Goal: Task Accomplishment & Management: Manage account settings

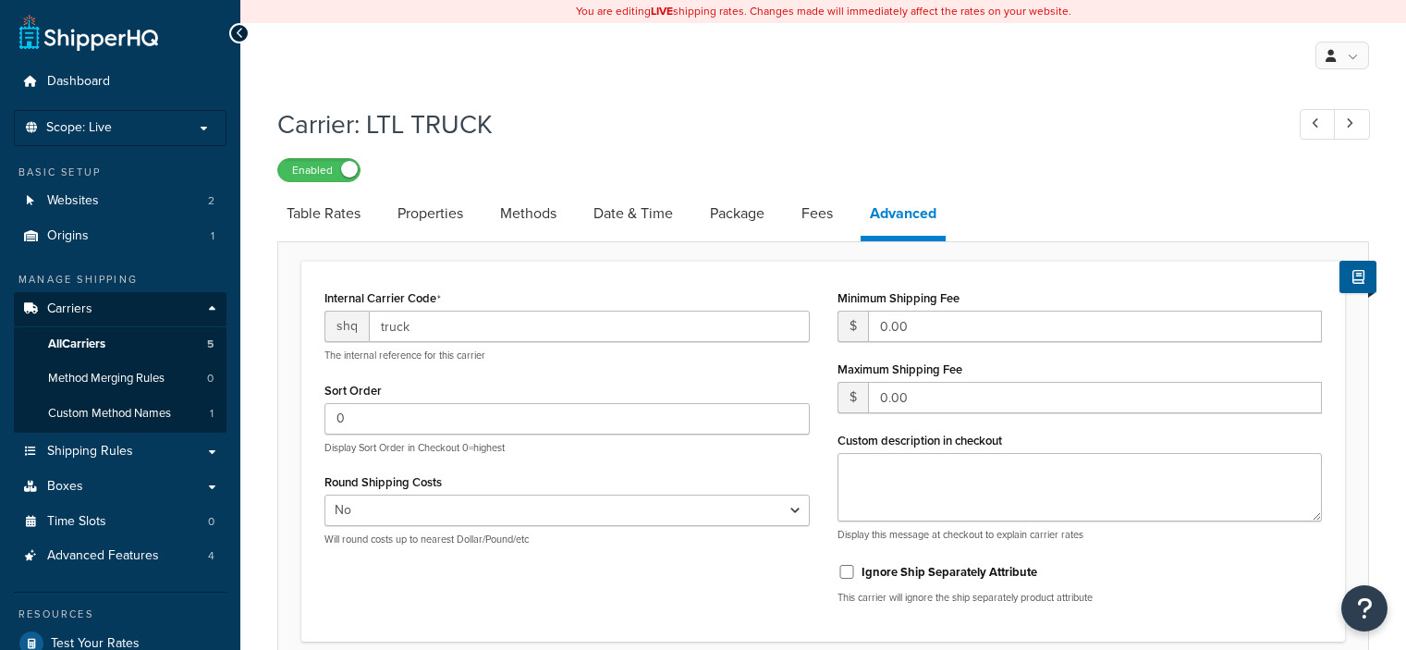
select select "false"
click at [59, 125] on span "Scope: Live" at bounding box center [79, 128] width 66 height 16
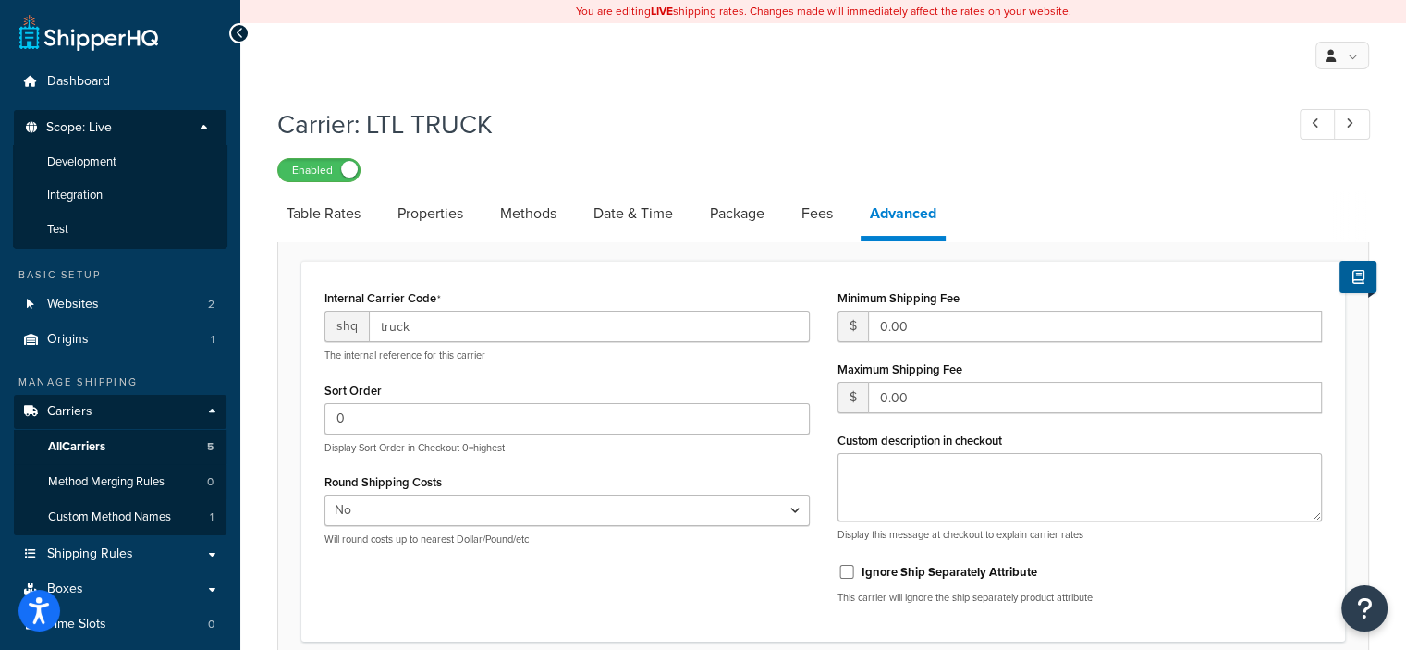
click at [59, 125] on span "Scope: Live" at bounding box center [79, 128] width 66 height 16
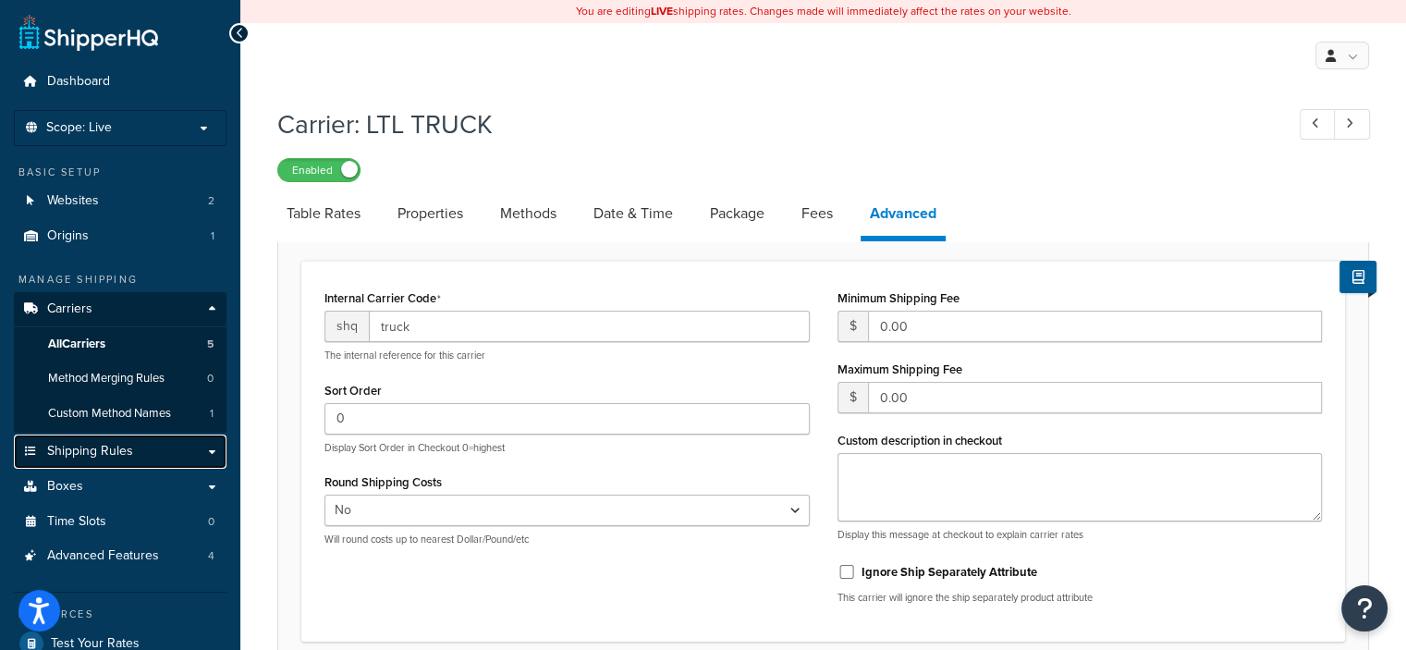
click at [109, 444] on span "Shipping Rules" at bounding box center [90, 452] width 86 height 16
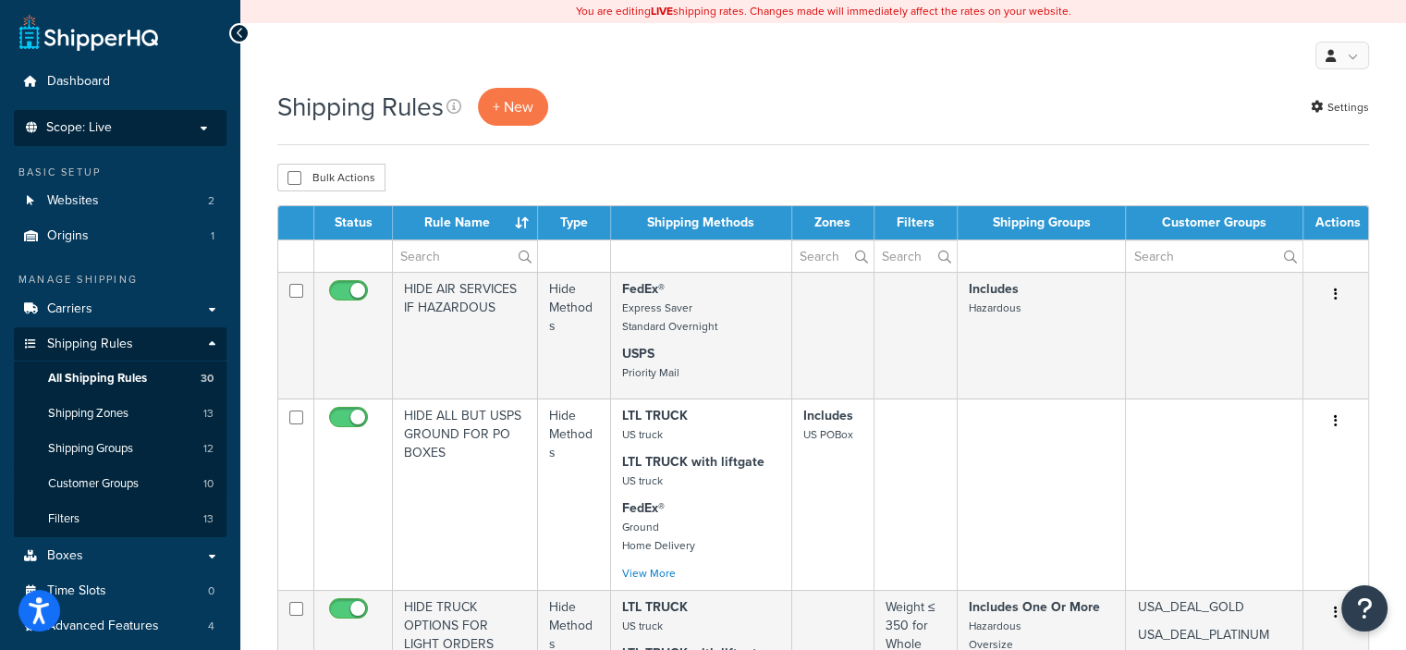
click at [201, 125] on p "Scope: Live" at bounding box center [120, 128] width 196 height 16
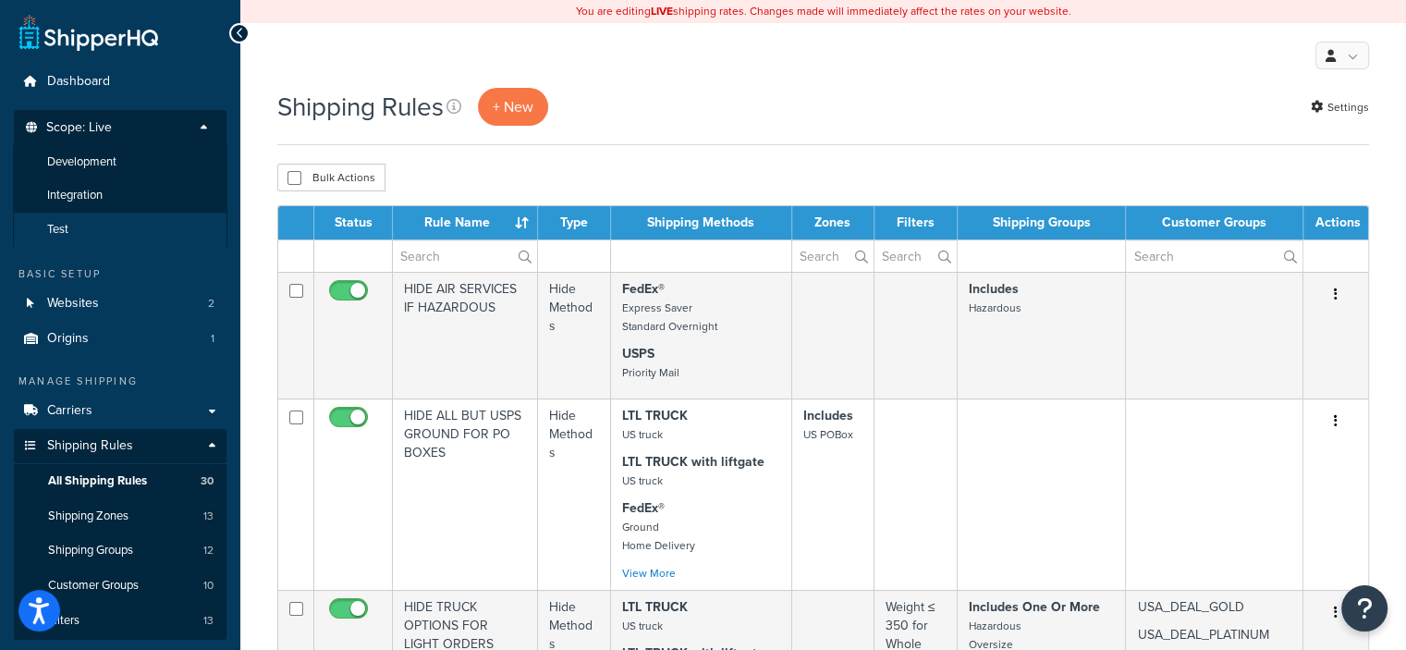
click at [81, 215] on li "Test" at bounding box center [120, 230] width 215 height 34
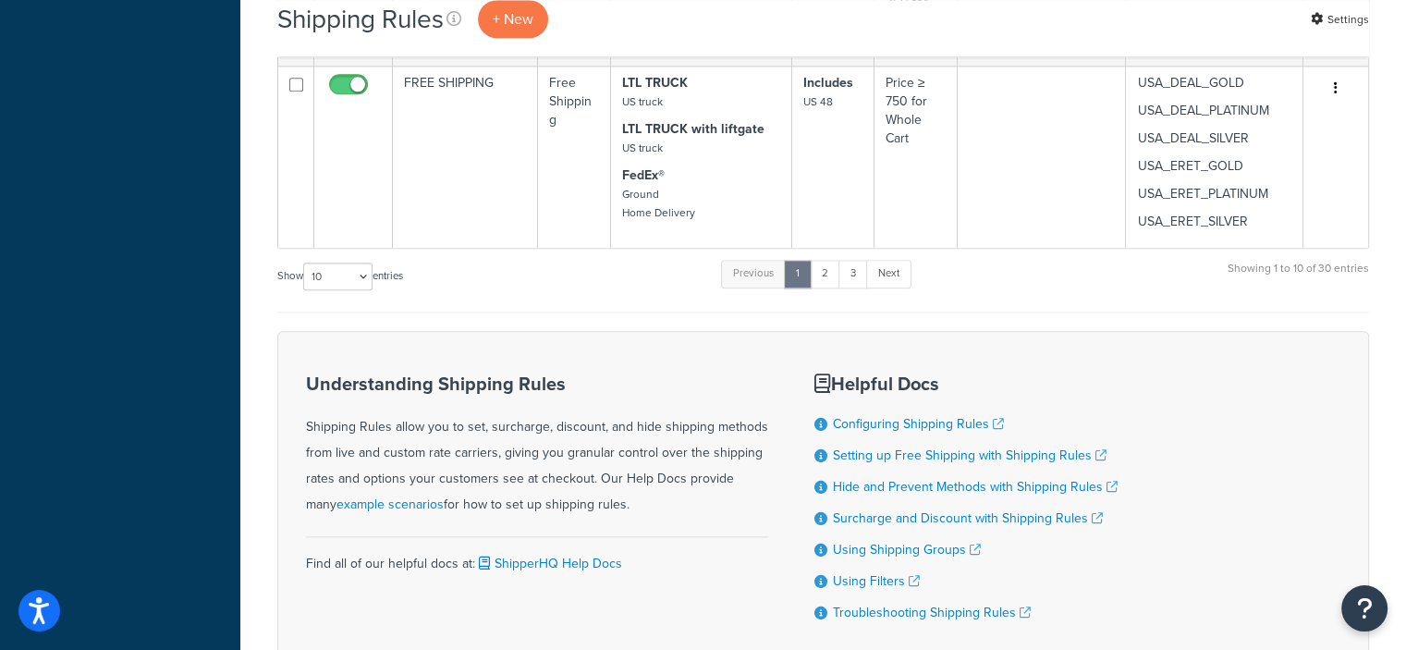
scroll to position [2158, 0]
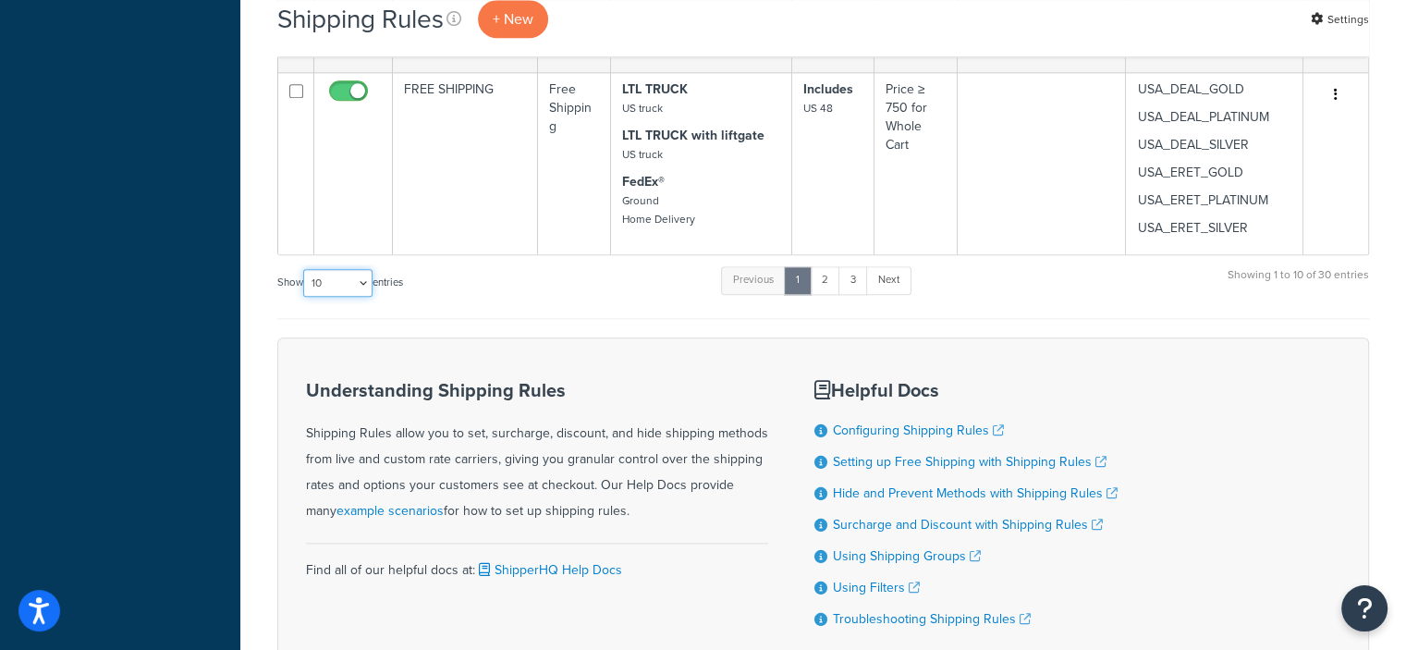
click at [369, 276] on select "10 15 25 50 100 1000" at bounding box center [337, 283] width 69 height 28
select select "50"
click at [305, 269] on select "10 15 25 50 100 1000" at bounding box center [337, 283] width 69 height 28
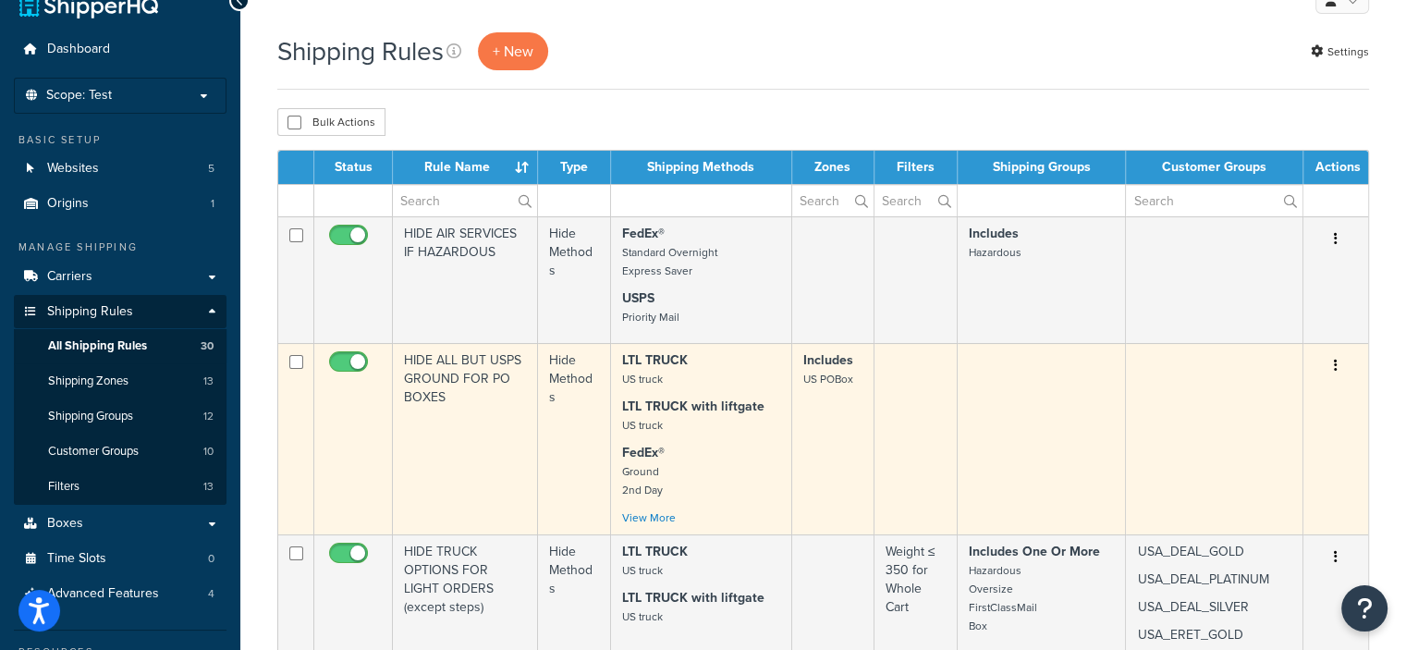
scroll to position [0, 0]
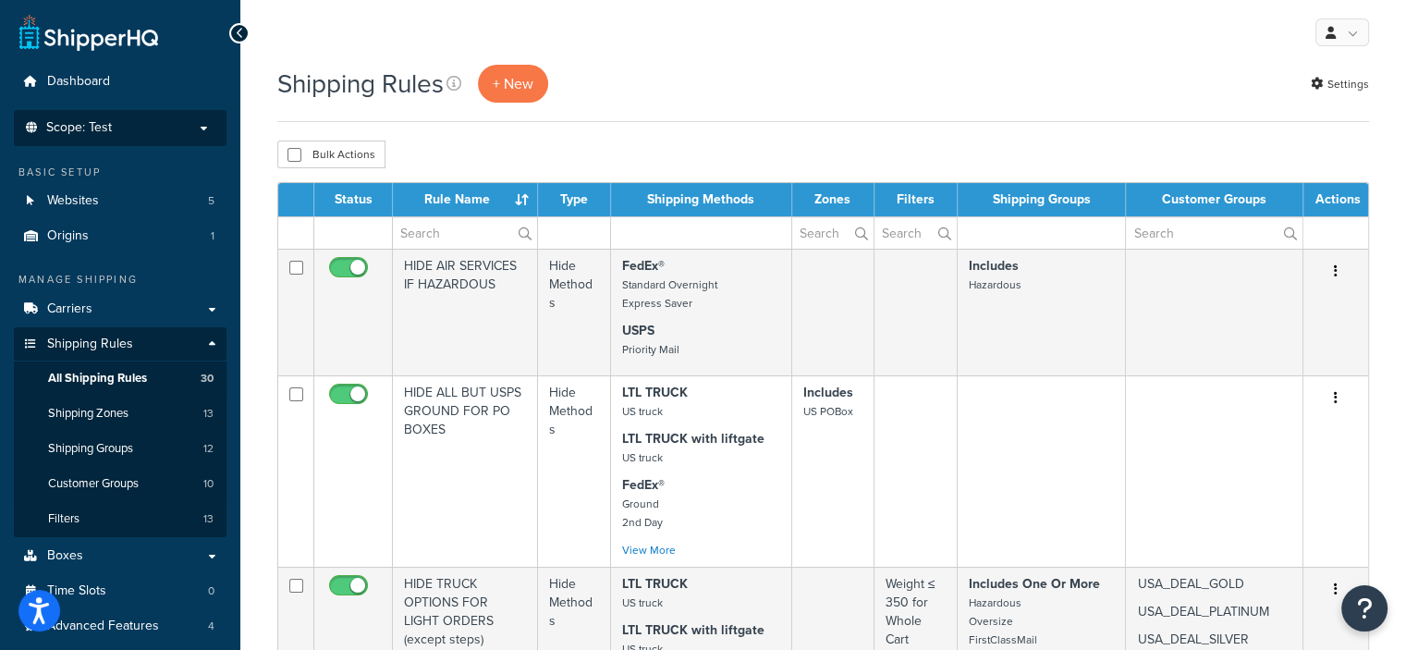
click at [143, 124] on p "Scope: Test" at bounding box center [120, 128] width 196 height 16
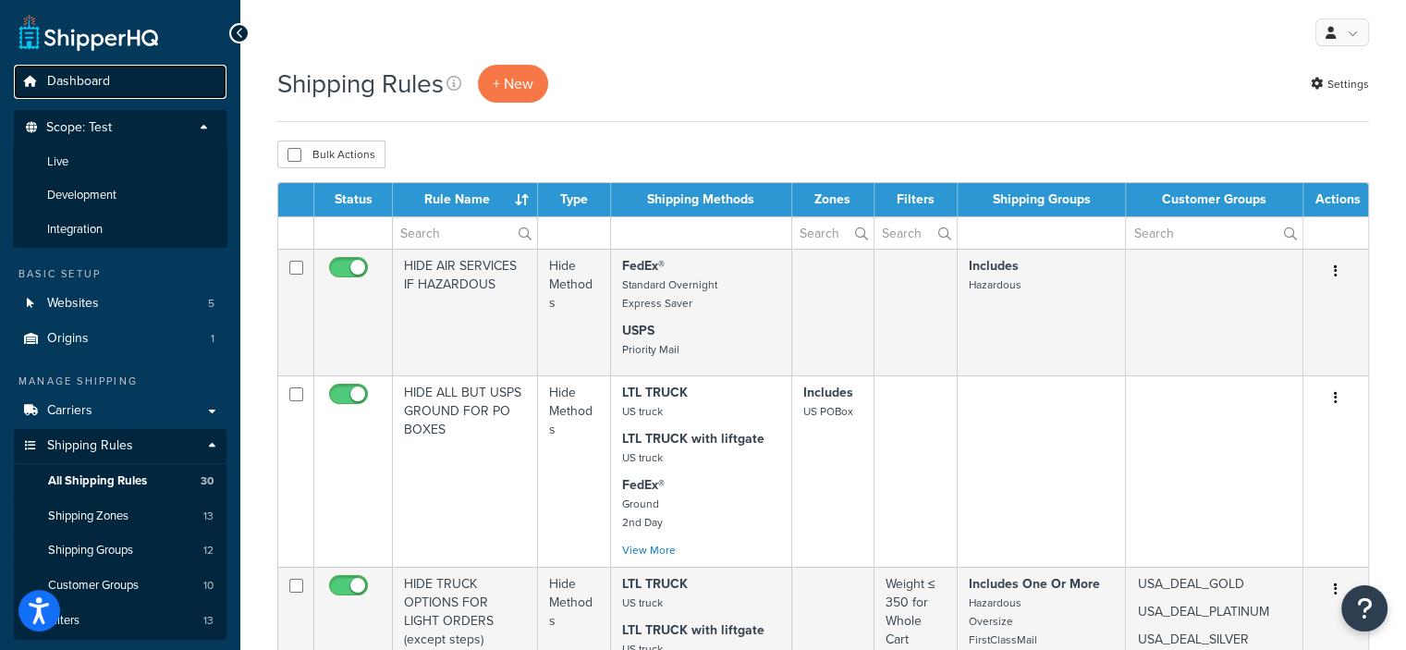
click at [209, 73] on link "Dashboard" at bounding box center [120, 82] width 213 height 34
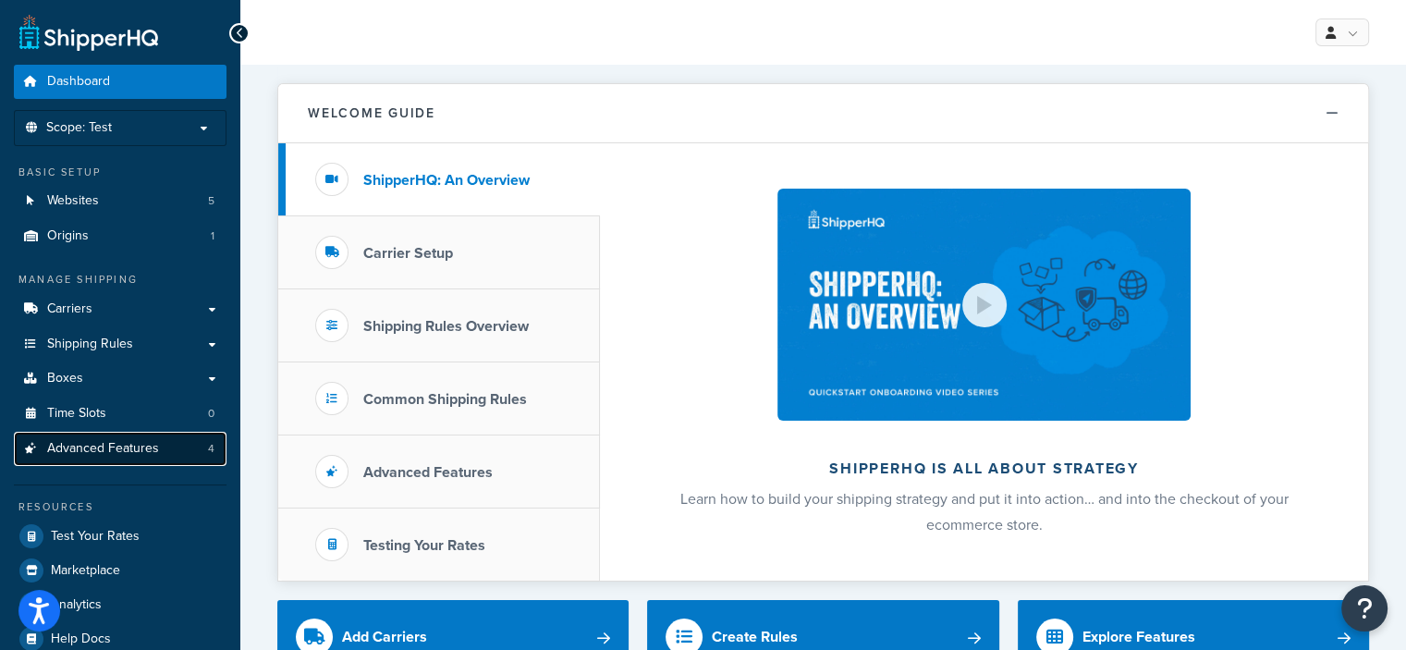
click at [137, 448] on span "Advanced Features" at bounding box center [103, 449] width 112 height 16
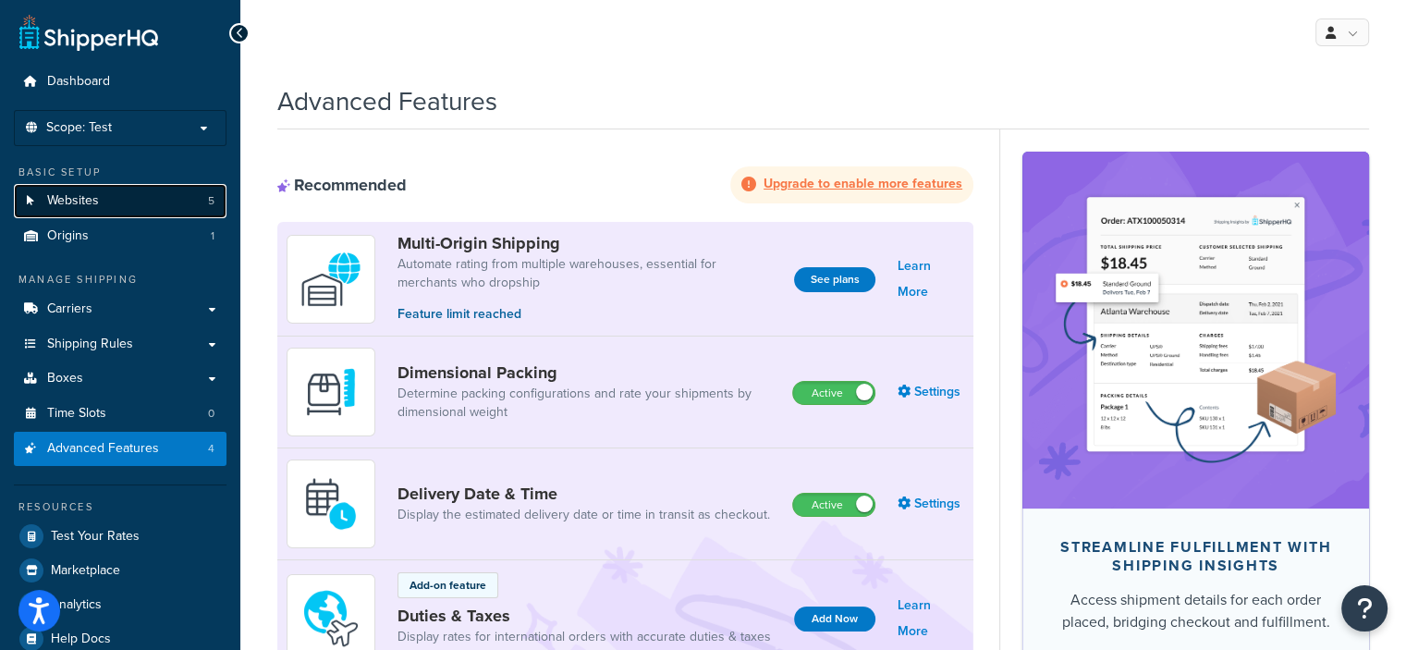
click at [84, 196] on span "Websites" at bounding box center [73, 201] width 52 height 16
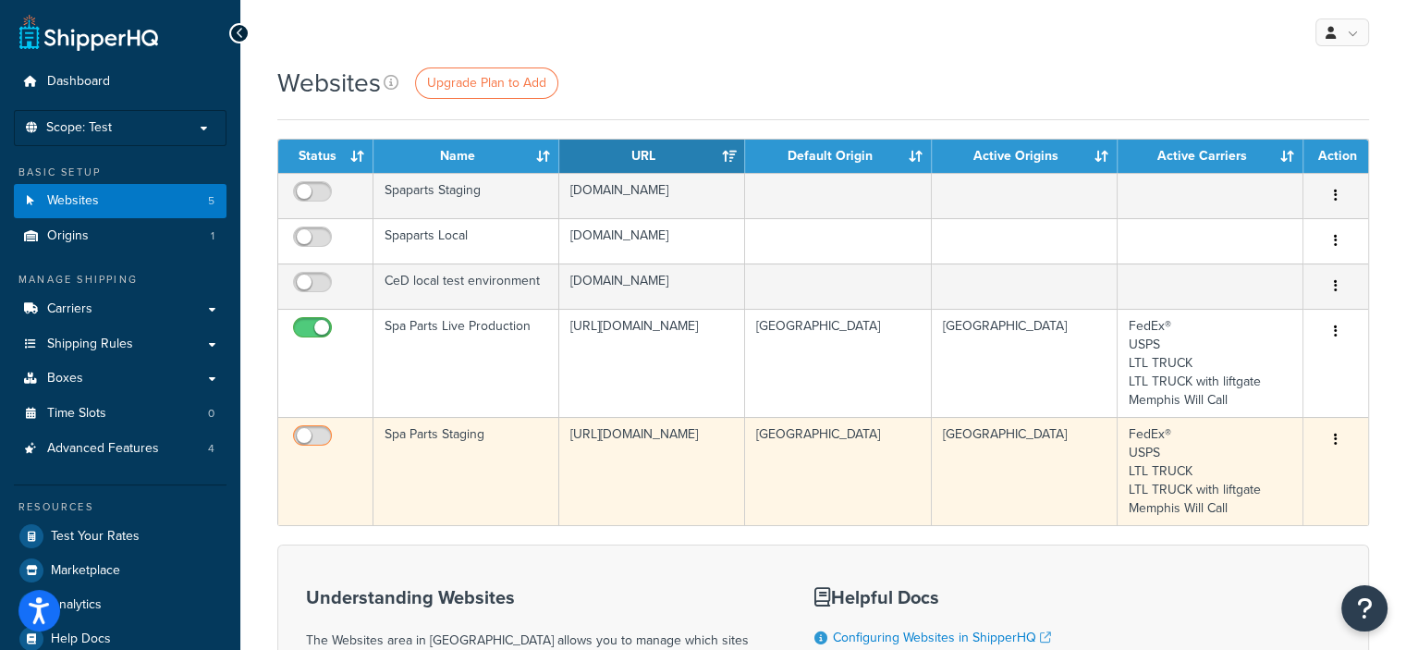
click at [322, 436] on input "checkbox" at bounding box center [314, 440] width 51 height 23
checkbox input "true"
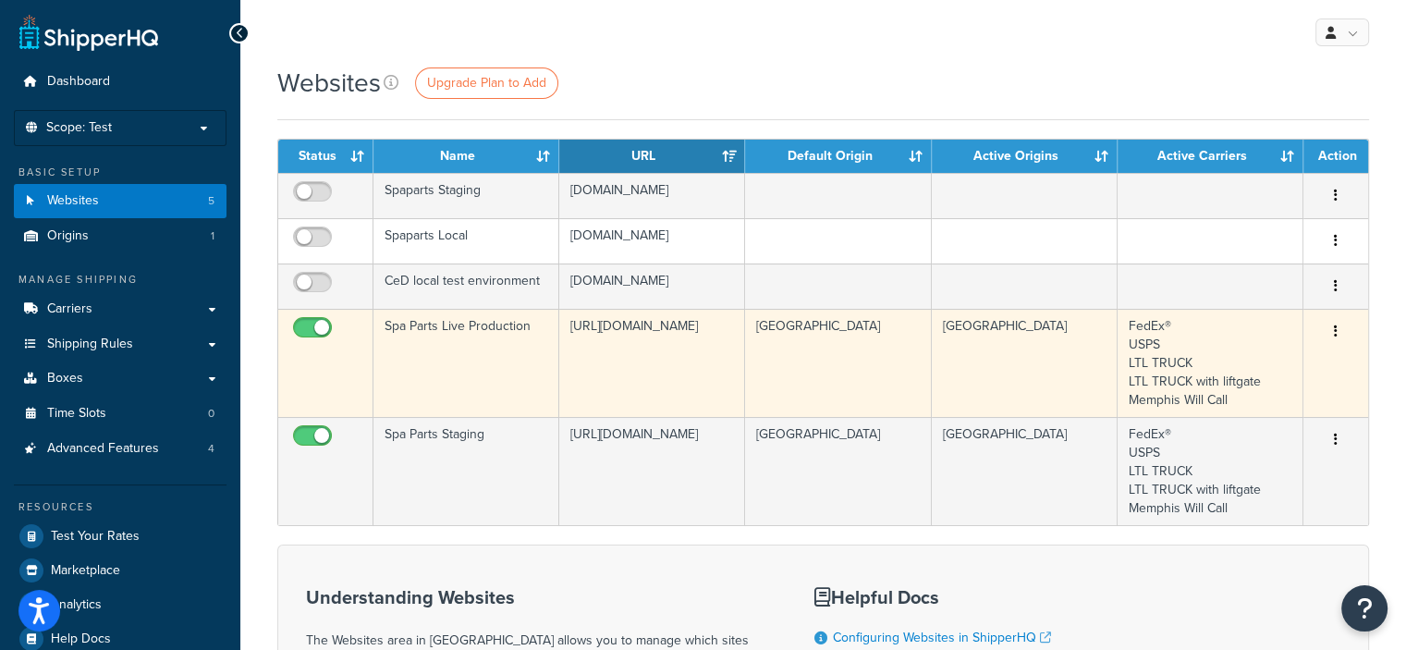
click at [302, 325] on input "checkbox" at bounding box center [314, 332] width 51 height 23
checkbox input "false"
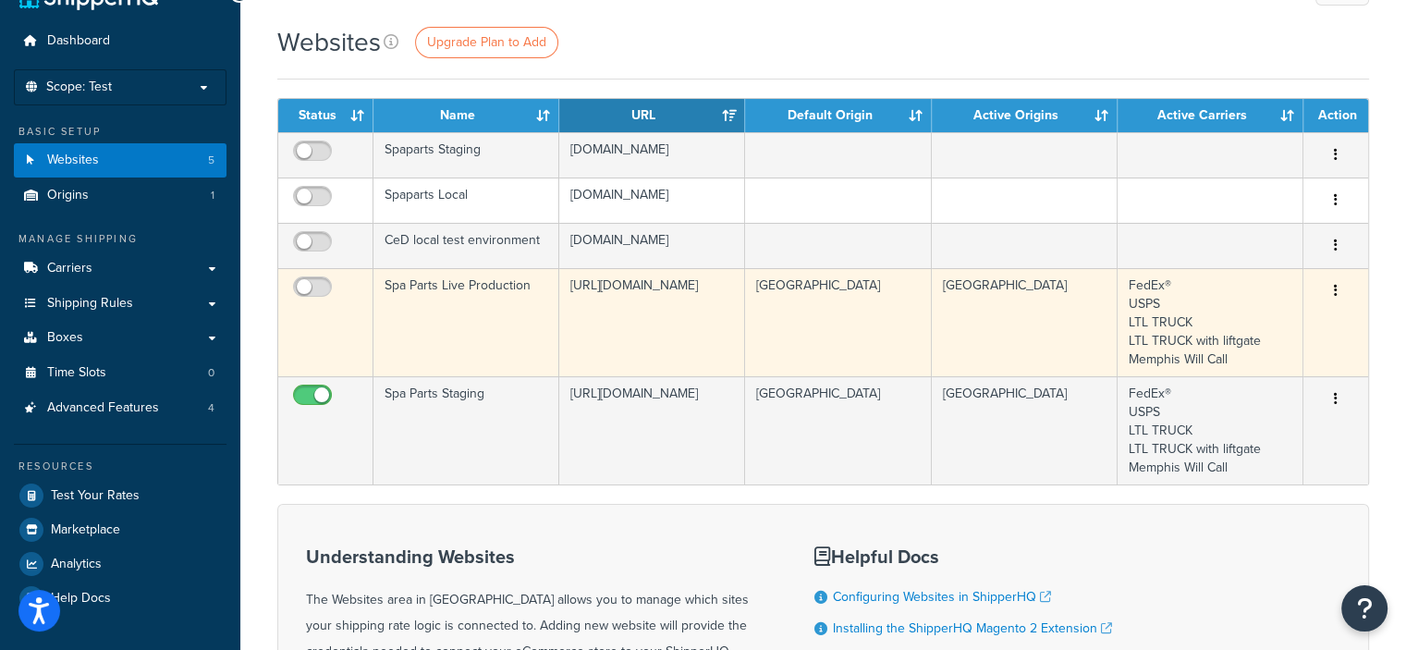
scroll to position [7, 0]
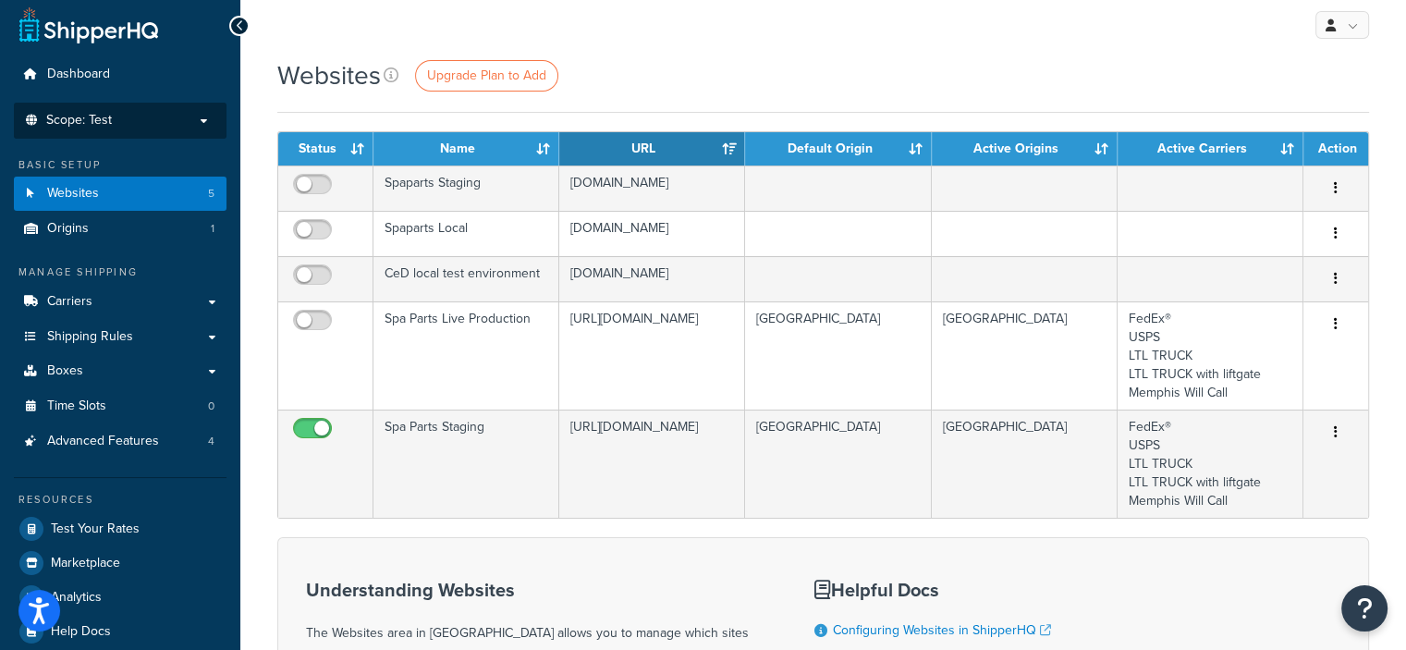
click at [194, 126] on p "Scope: Test" at bounding box center [120, 121] width 196 height 16
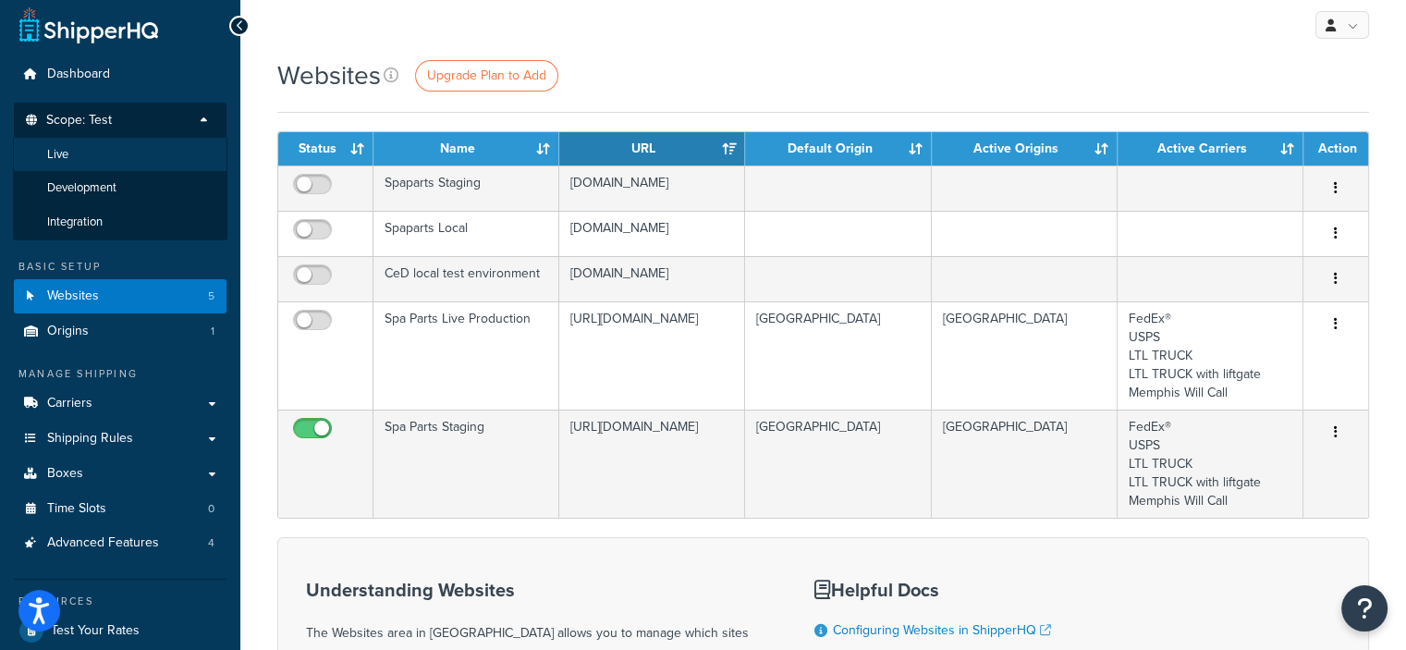
click at [114, 158] on li "Live" at bounding box center [120, 155] width 215 height 34
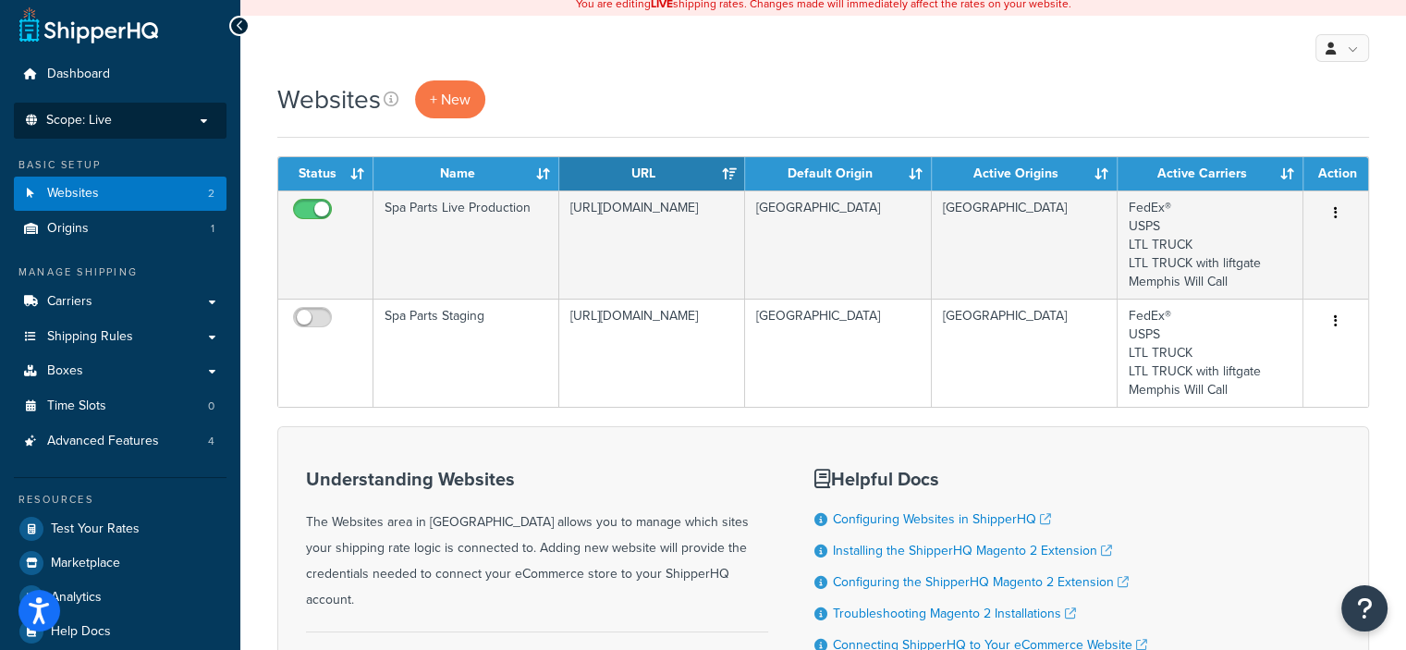
click at [199, 117] on p "Scope: Live" at bounding box center [120, 121] width 196 height 16
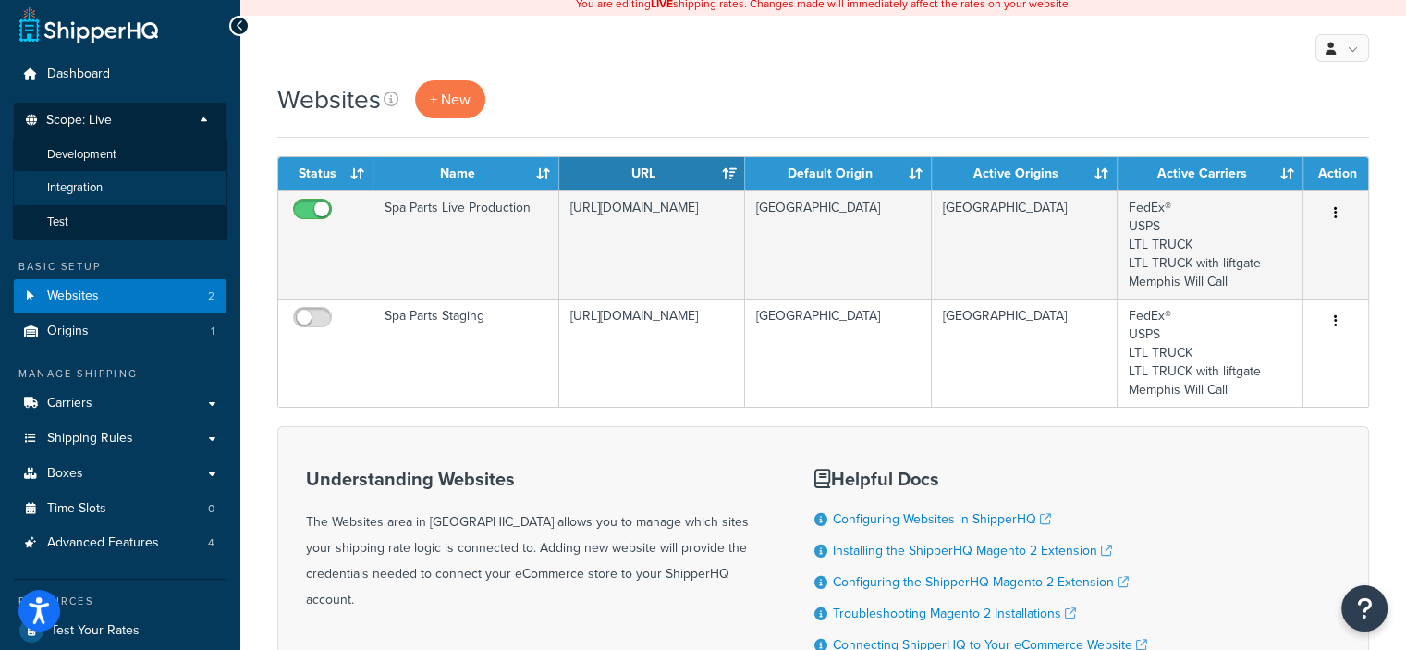
click at [74, 202] on li "Integration" at bounding box center [120, 188] width 215 height 34
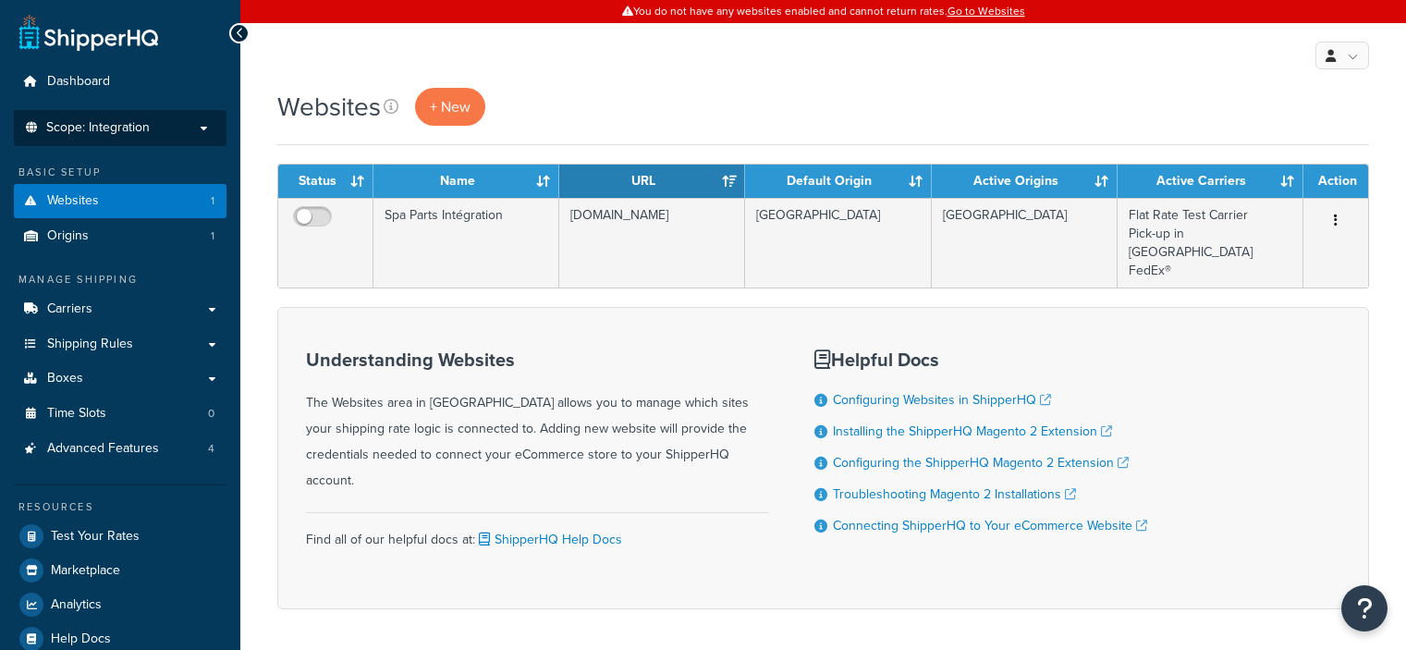
scroll to position [7, 0]
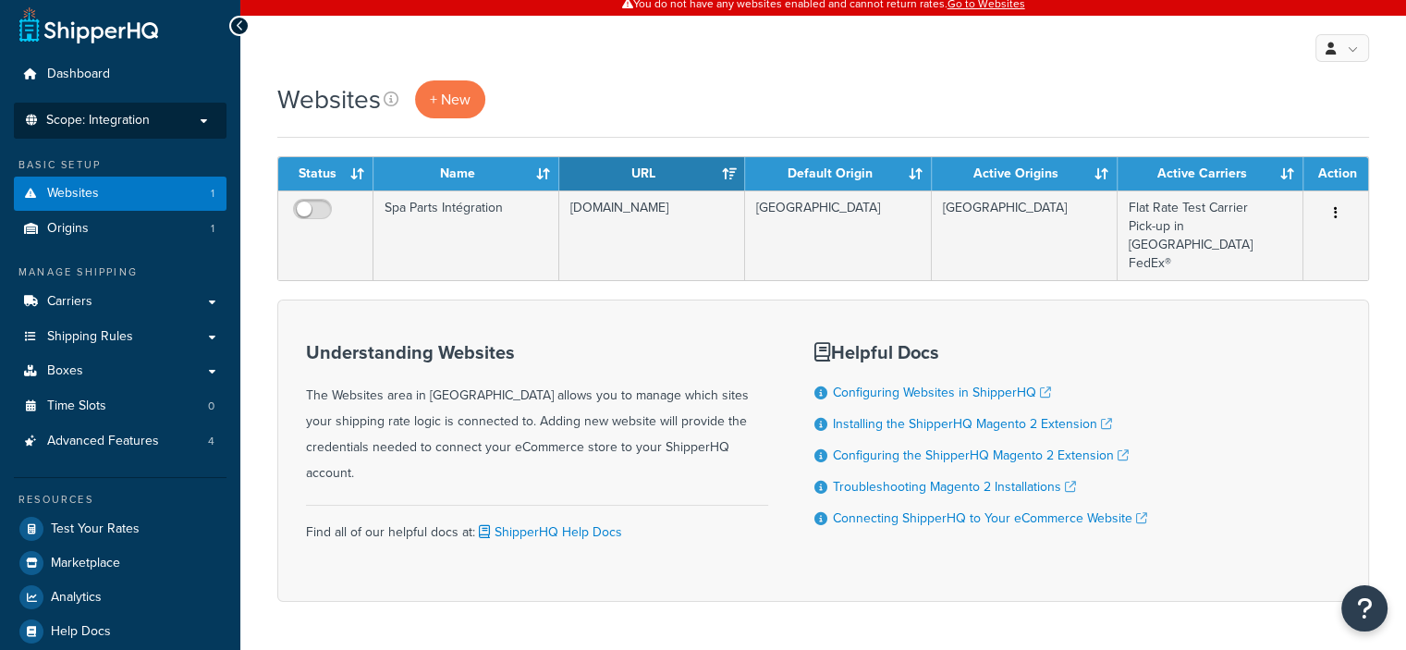
click at [203, 117] on p "Scope: Integration" at bounding box center [120, 121] width 196 height 16
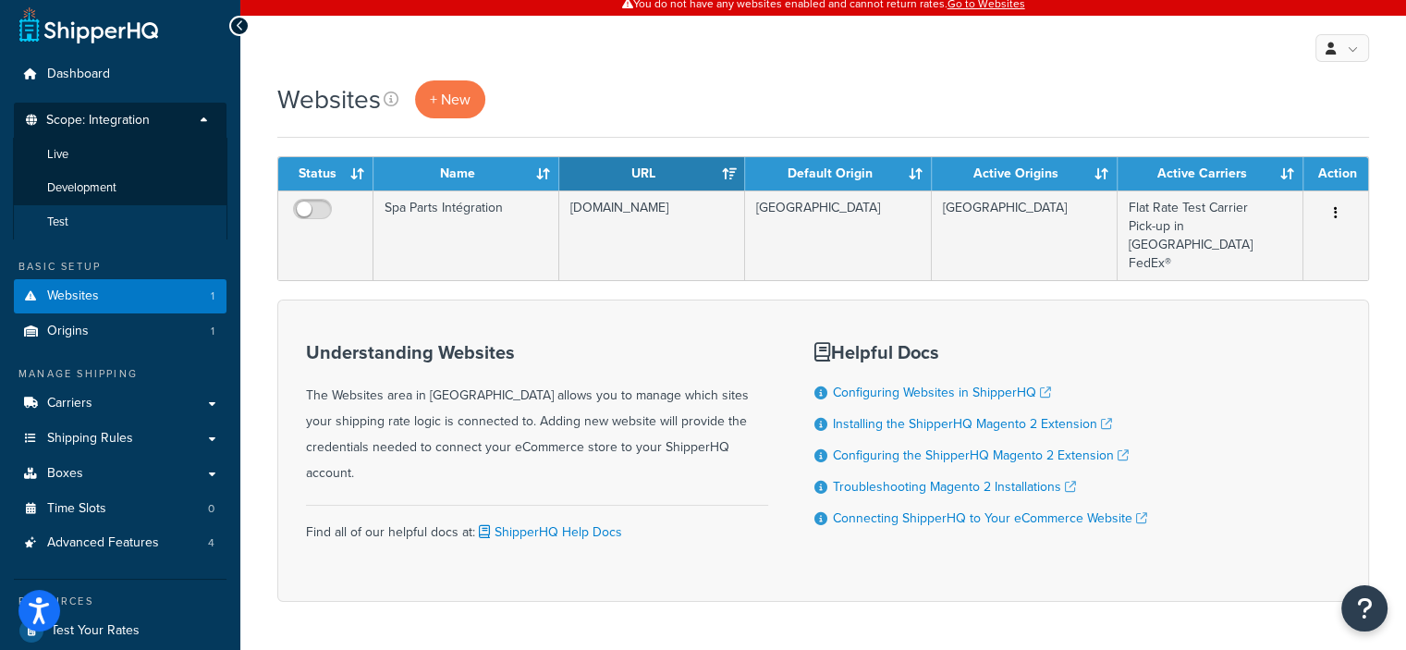
click at [85, 221] on li "Test" at bounding box center [120, 222] width 215 height 34
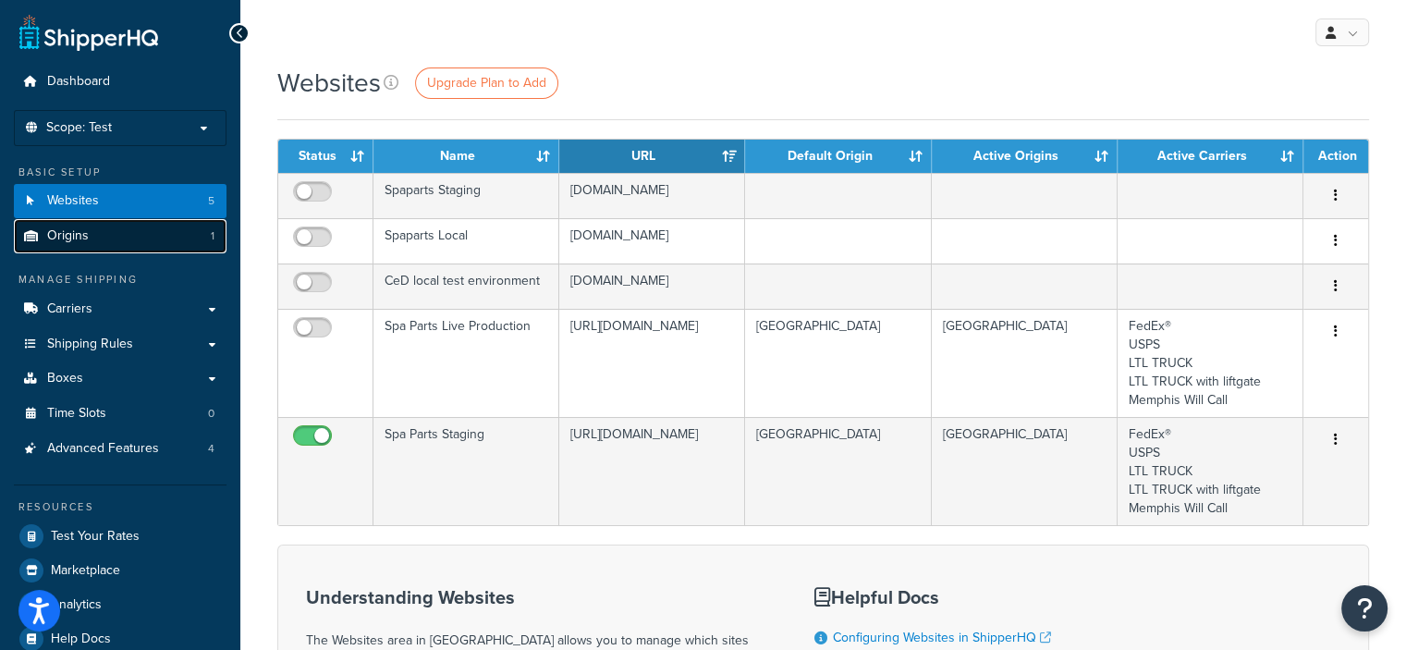
click at [113, 239] on link "Origins 1" at bounding box center [120, 236] width 213 height 34
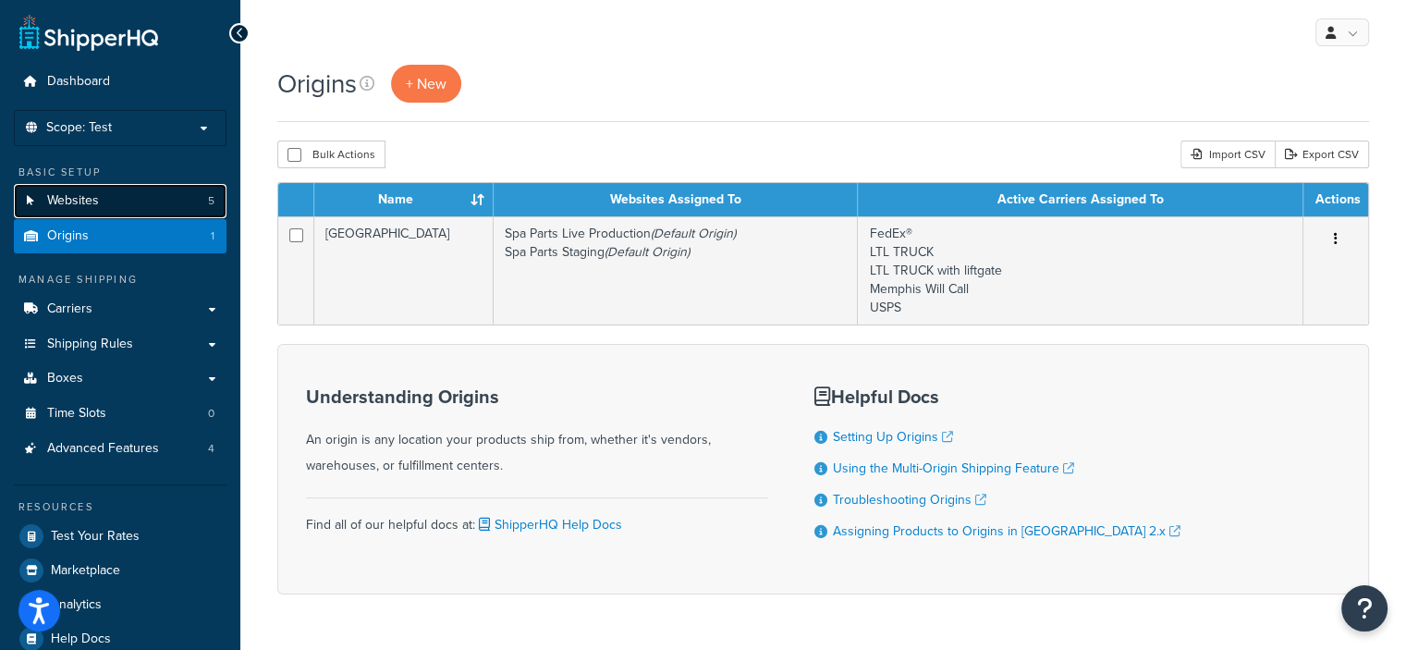
click at [98, 191] on link "Websites 5" at bounding box center [120, 201] width 213 height 34
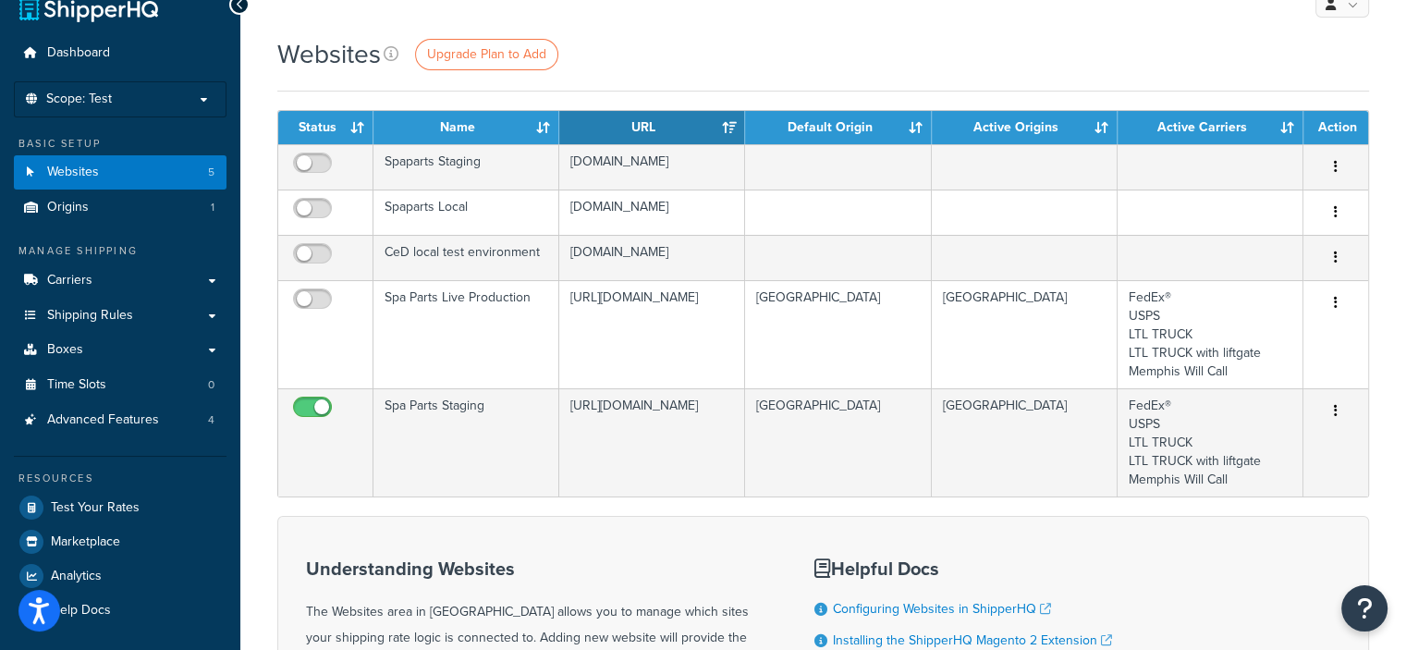
scroll to position [19, 0]
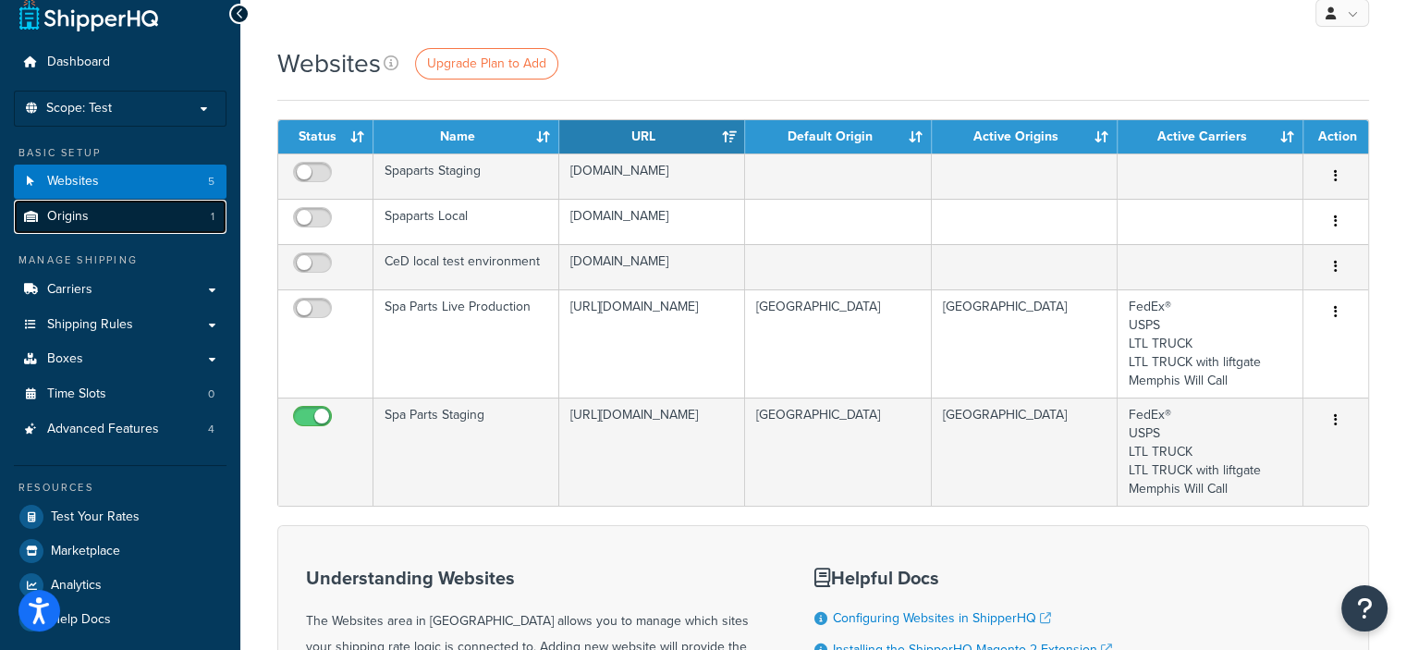
click at [68, 219] on span "Origins" at bounding box center [68, 217] width 42 height 16
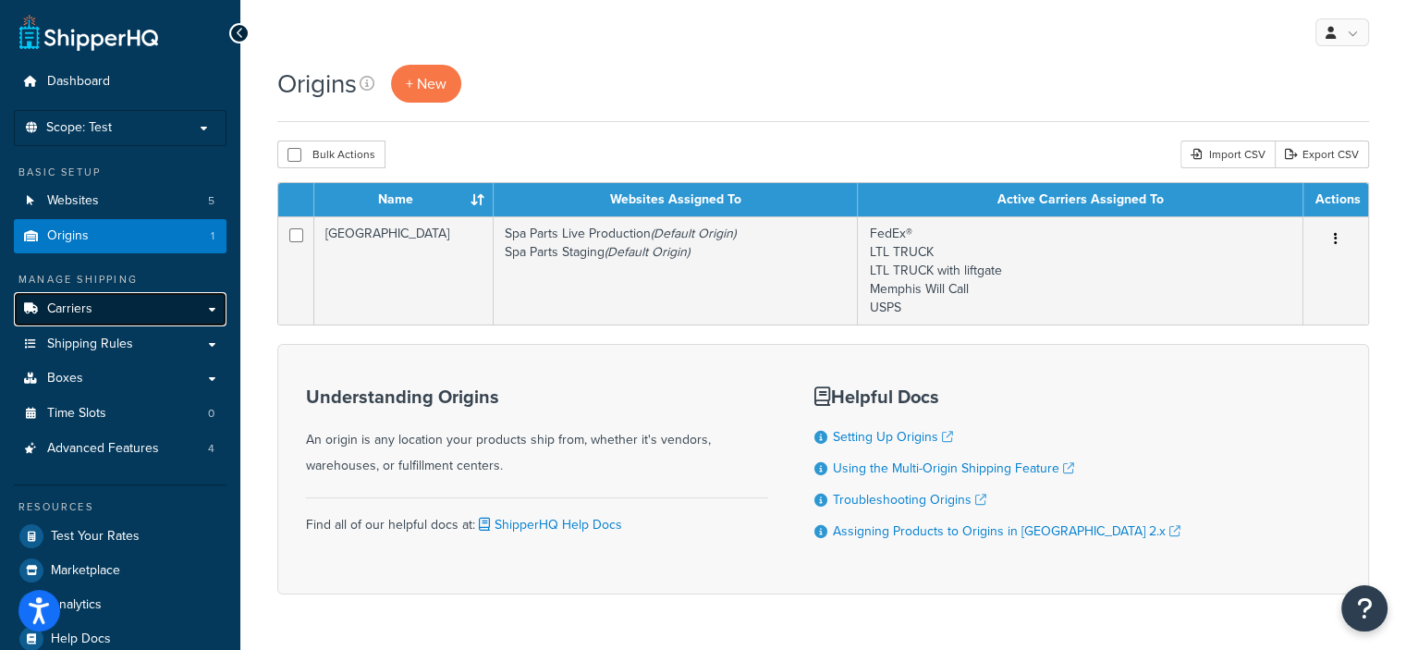
click at [92, 309] on link "Carriers" at bounding box center [120, 309] width 213 height 34
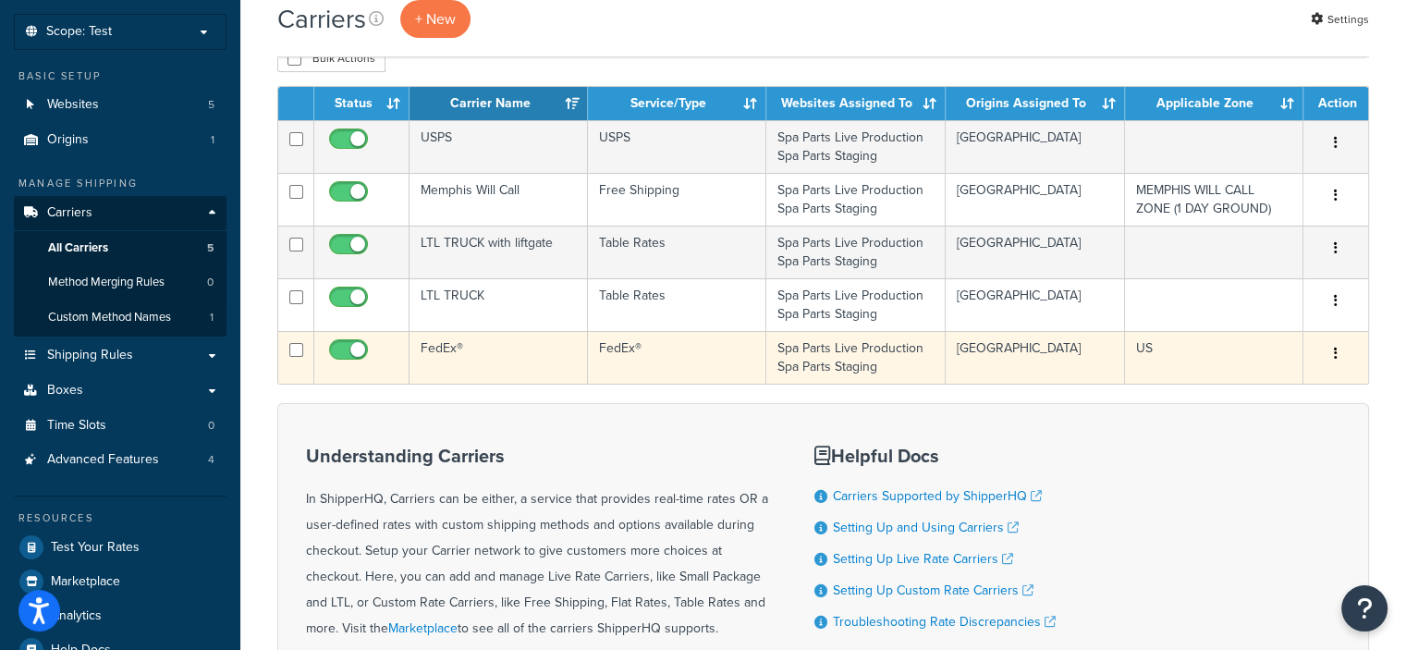
scroll to position [85, 0]
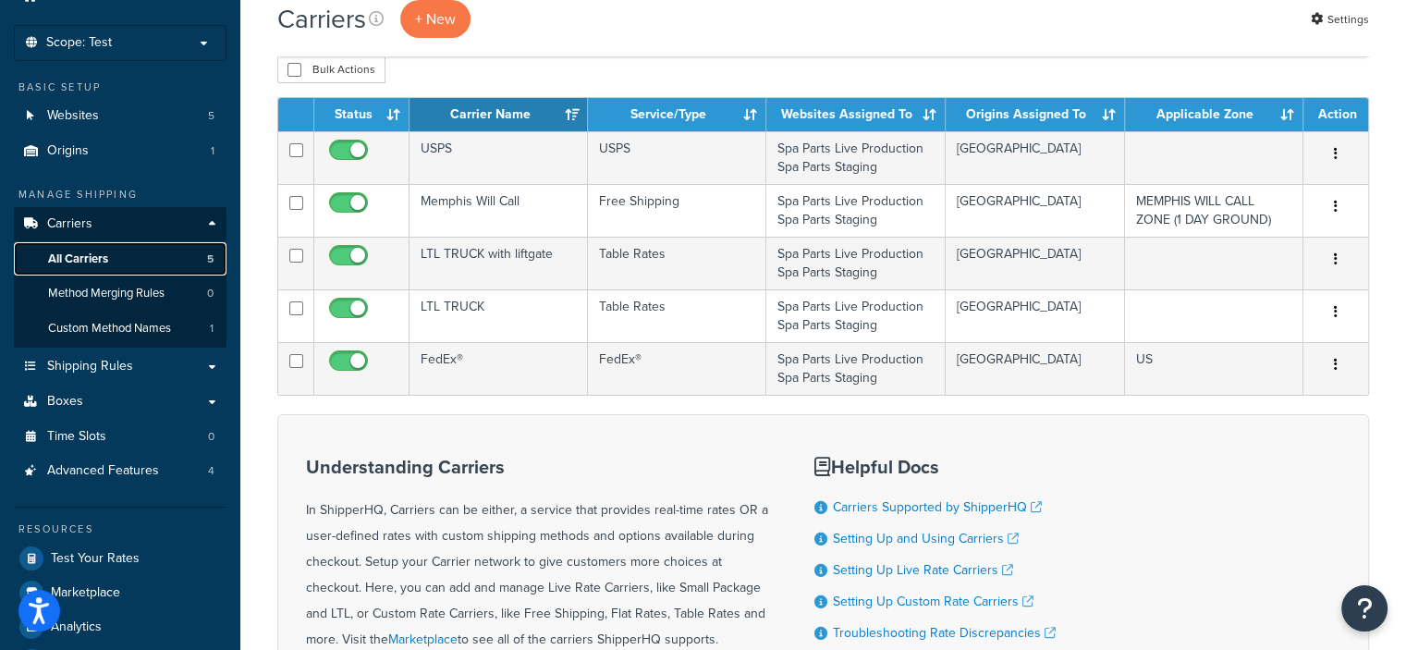
click at [92, 262] on span "All Carriers" at bounding box center [78, 260] width 60 height 16
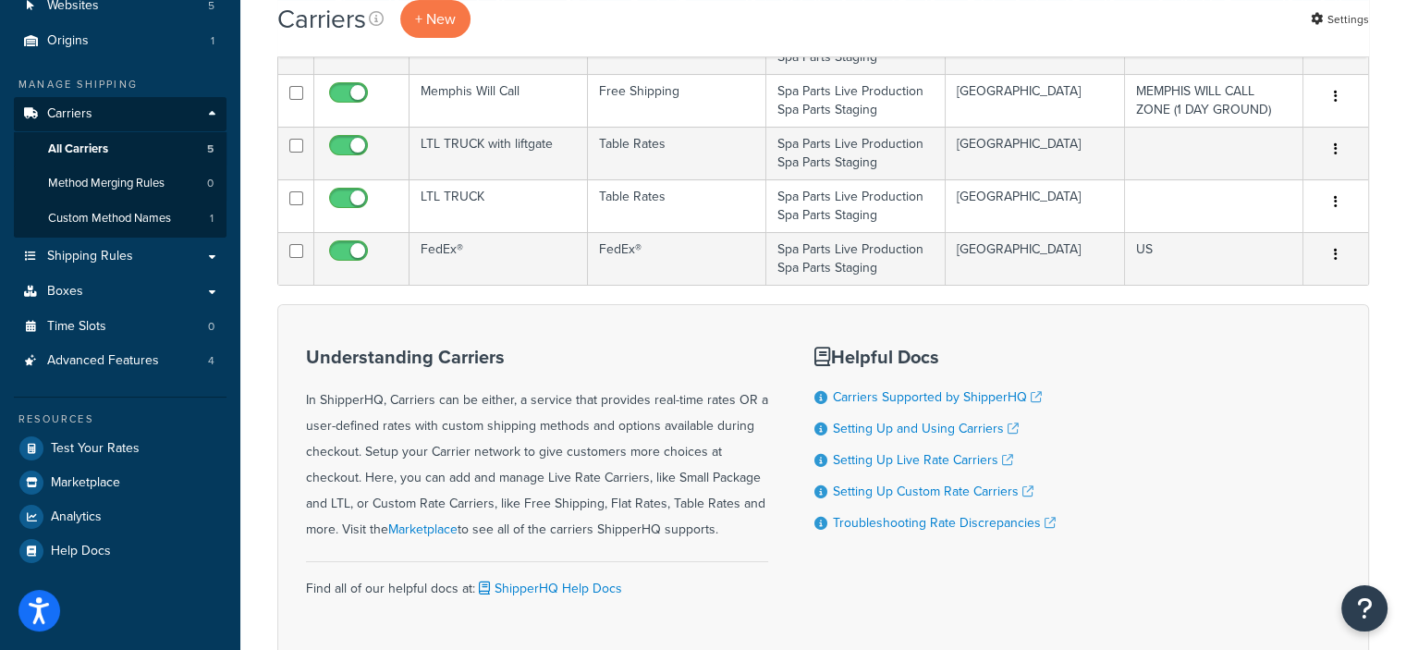
scroll to position [190, 0]
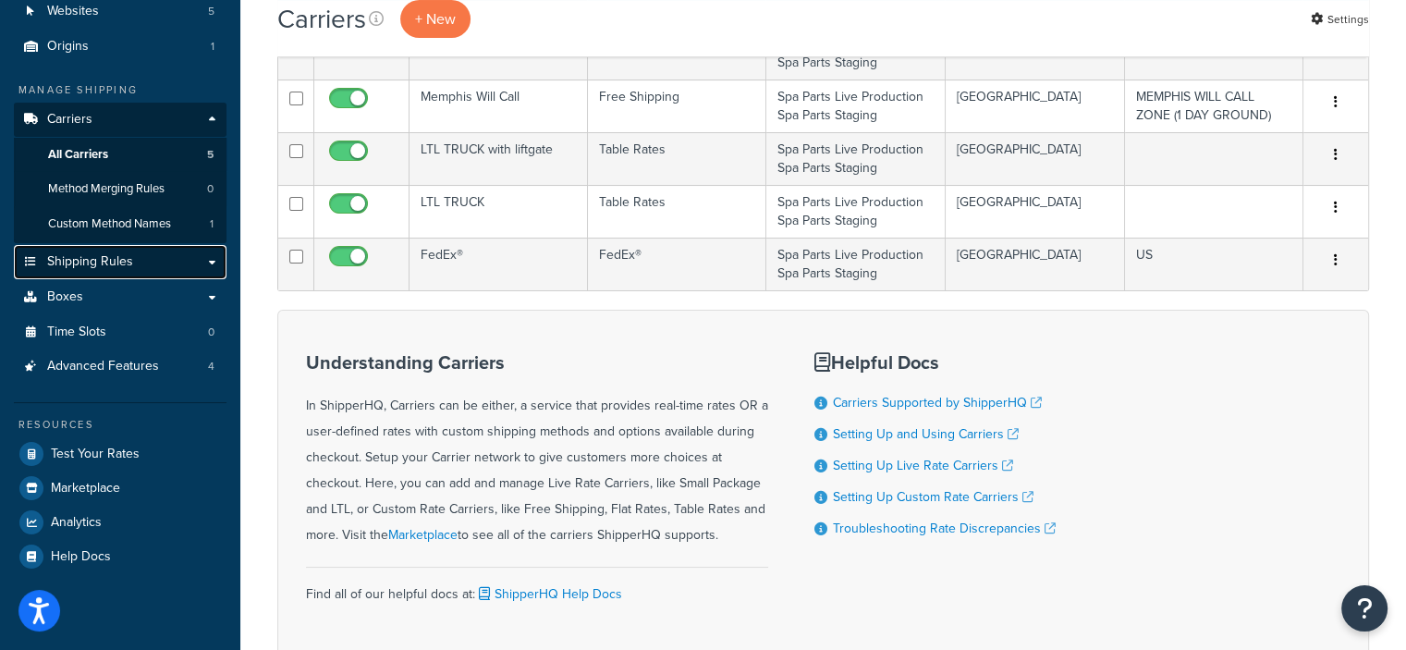
click at [100, 265] on span "Shipping Rules" at bounding box center [90, 262] width 86 height 16
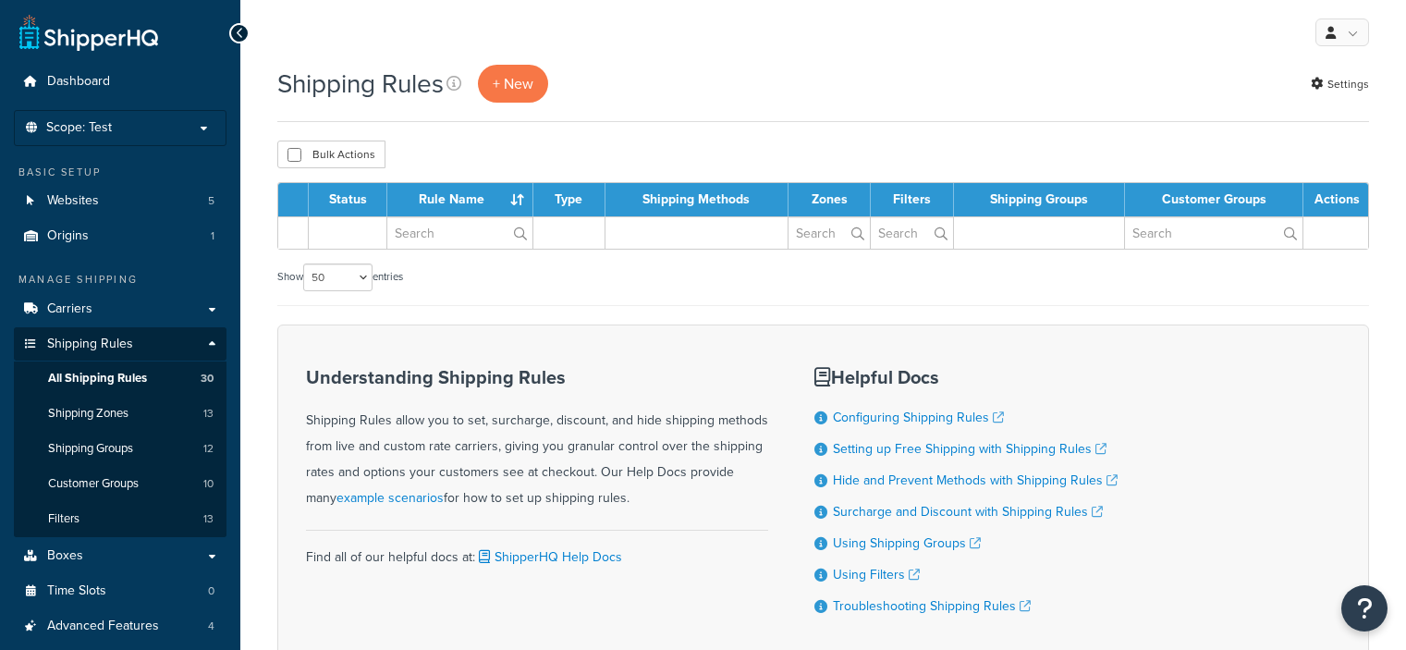
select select "50"
